Goal: Check status: Check status

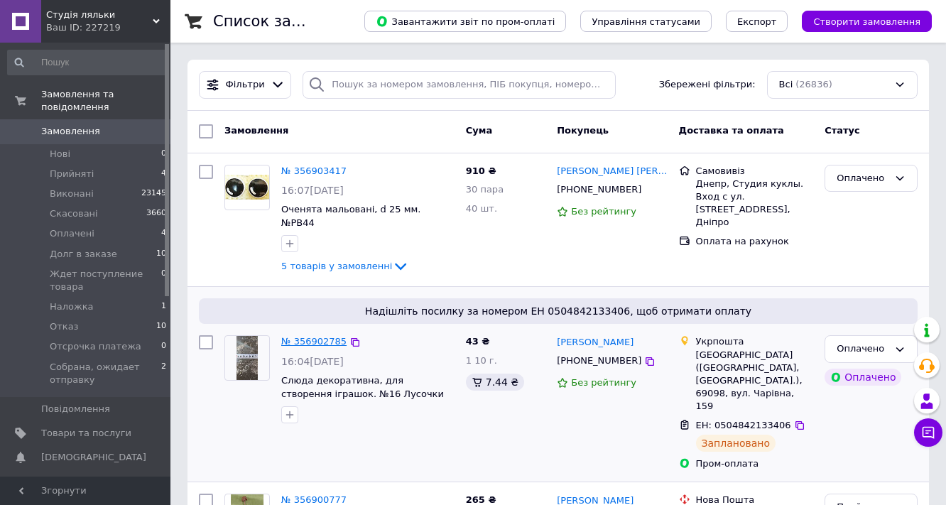
click at [315, 336] on link "№ 356902785" at bounding box center [313, 341] width 65 height 11
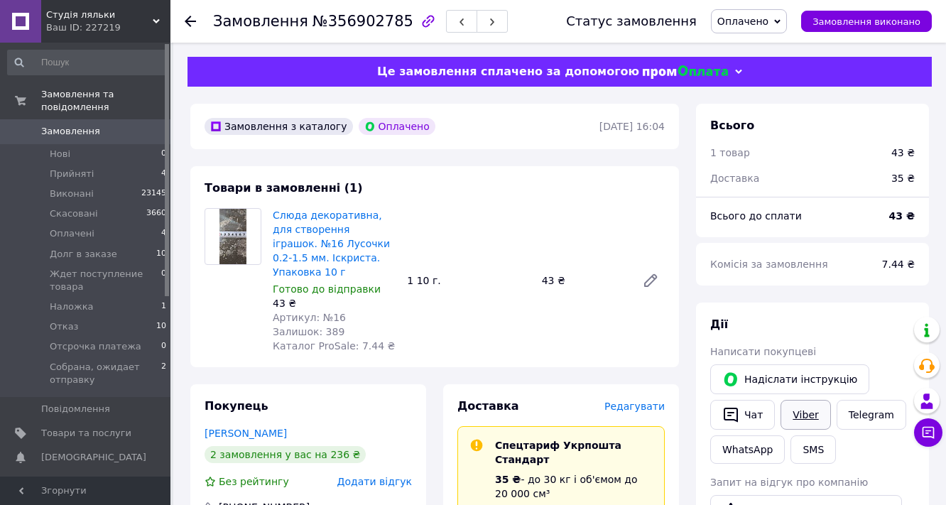
click at [804, 418] on link "Viber" at bounding box center [806, 415] width 50 height 30
click at [389, 23] on div "Замовлення №356902785" at bounding box center [360, 21] width 295 height 24
copy h1 "Замовлення №356902785"
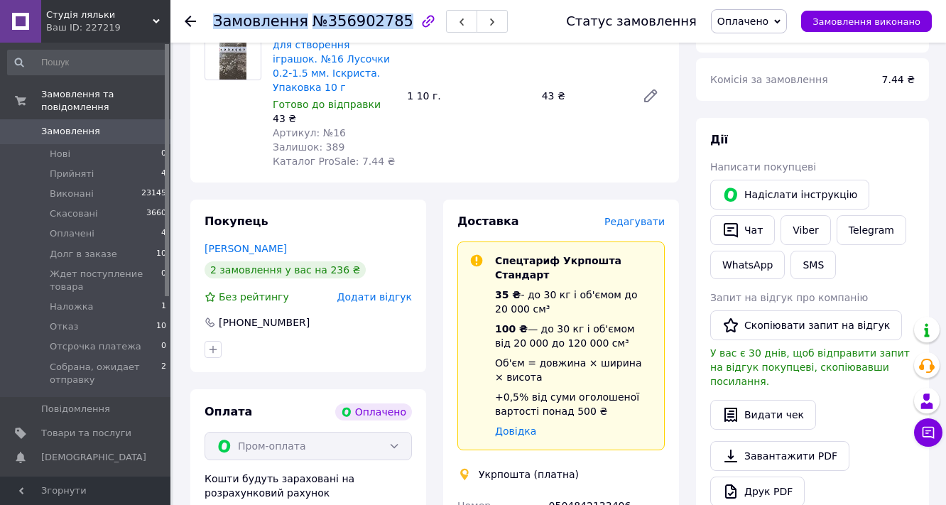
scroll to position [227, 0]
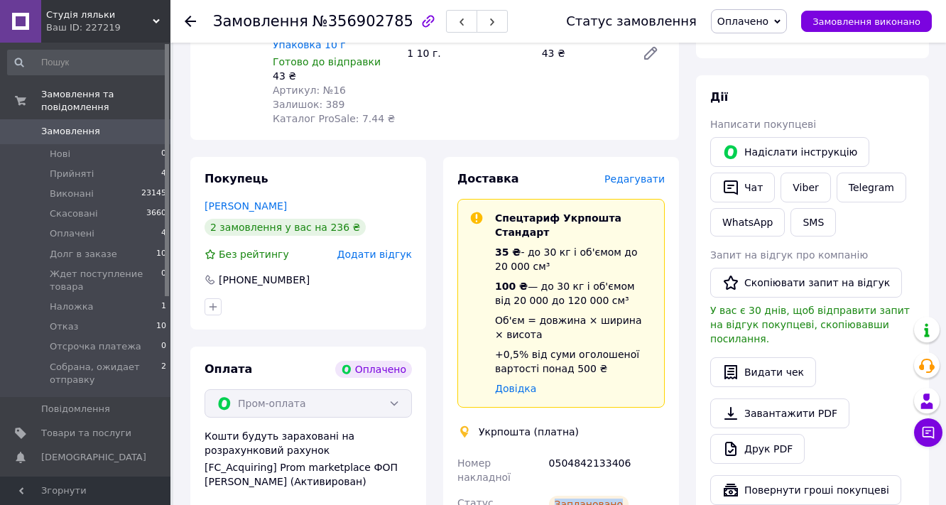
drag, startPoint x: 629, startPoint y: 469, endPoint x: 527, endPoint y: 466, distance: 102.3
click at [480, 450] on div "Номер накладної" at bounding box center [501, 470] width 92 height 40
click at [466, 450] on div "Номер накладної" at bounding box center [501, 470] width 92 height 40
drag, startPoint x: 457, startPoint y: 437, endPoint x: 605, endPoint y: 466, distance: 151.3
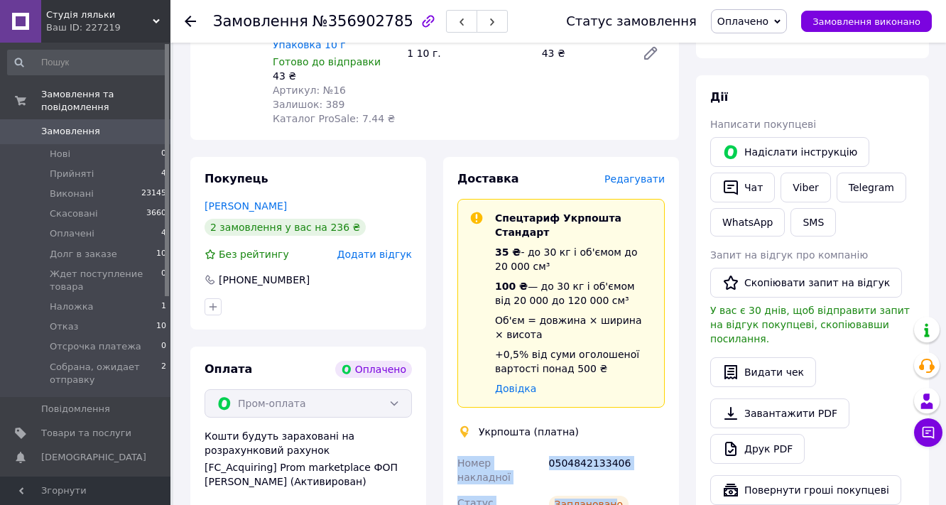
click at [618, 496] on div "Заплановано" at bounding box center [589, 504] width 80 height 17
drag, startPoint x: 458, startPoint y: 432, endPoint x: 618, endPoint y: 468, distance: 163.9
copy div "Номер накладної 0504842133406 Статус відправлення Заплановано"
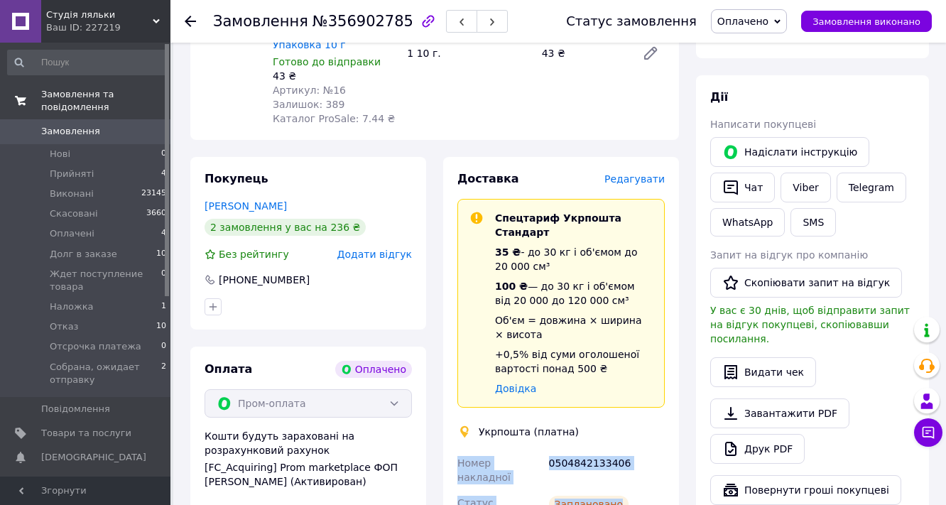
click at [75, 95] on span "Замовлення та повідомлення" at bounding box center [105, 101] width 129 height 26
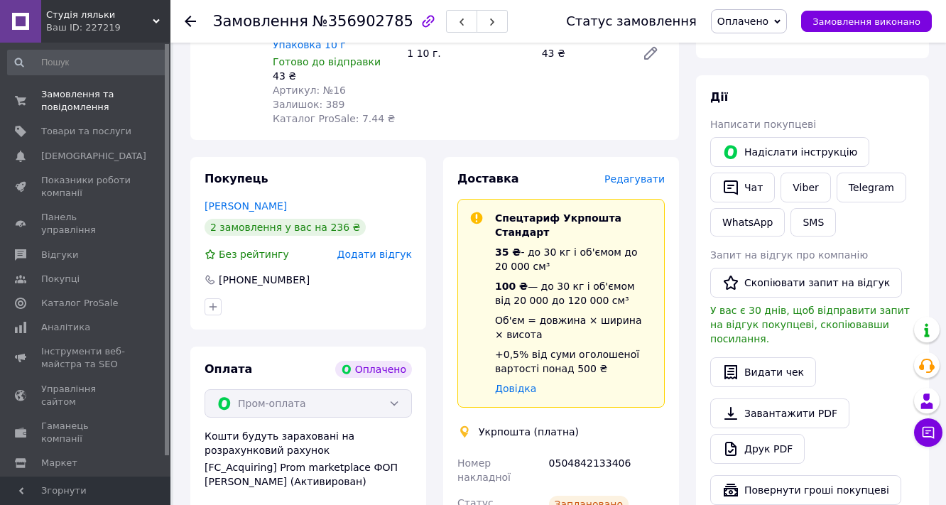
click at [196, 23] on div at bounding box center [199, 21] width 28 height 43
click at [194, 20] on use at bounding box center [190, 21] width 11 height 11
